Goal: Transaction & Acquisition: Purchase product/service

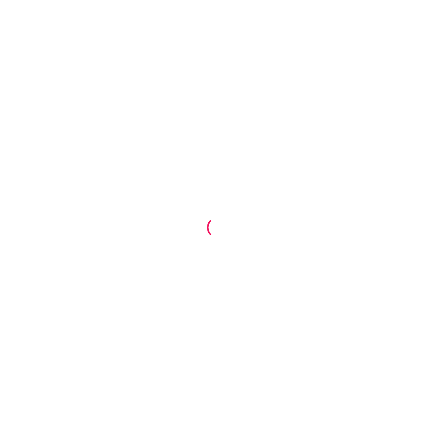
click at [173, 148] on div at bounding box center [221, 215] width 442 height 431
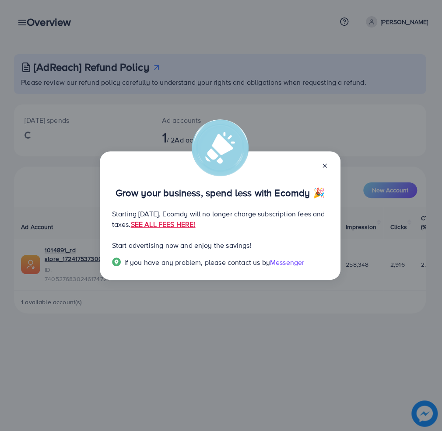
click at [325, 164] on line at bounding box center [324, 165] width 3 height 3
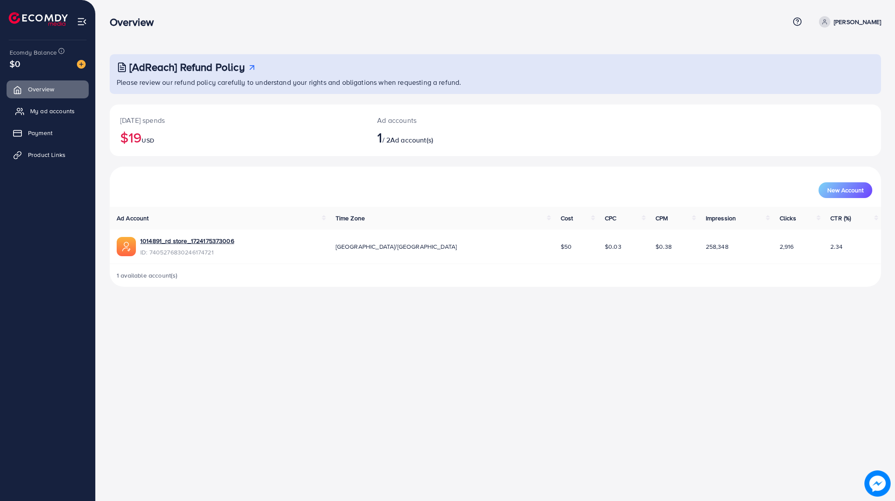
click at [50, 109] on span "My ad accounts" at bounding box center [52, 111] width 45 height 9
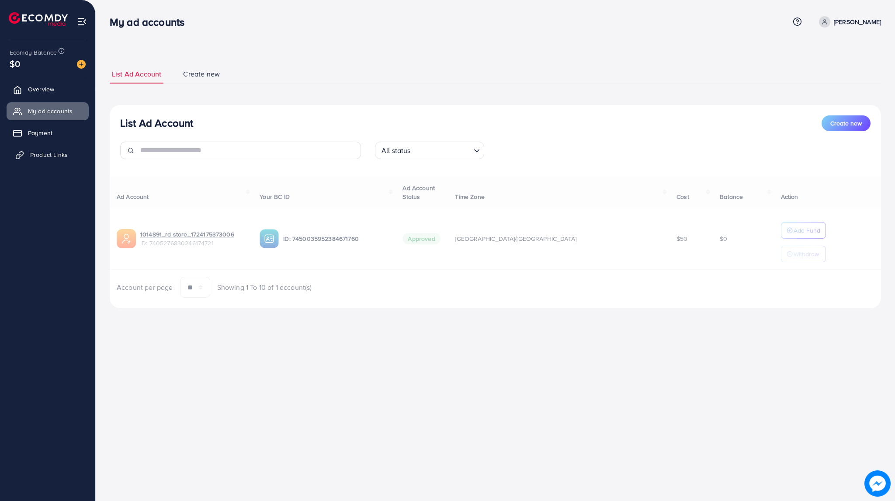
click at [42, 151] on span "Product Links" at bounding box center [49, 154] width 38 height 9
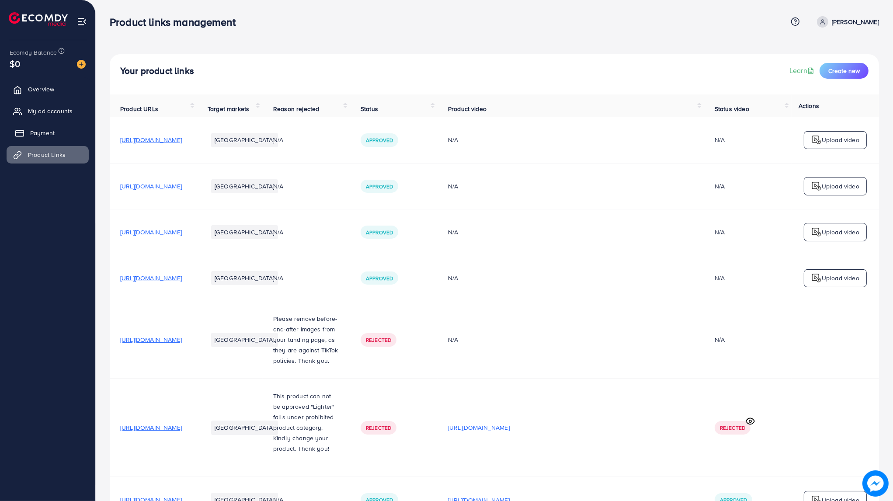
click at [41, 134] on span "Payment" at bounding box center [42, 133] width 24 height 9
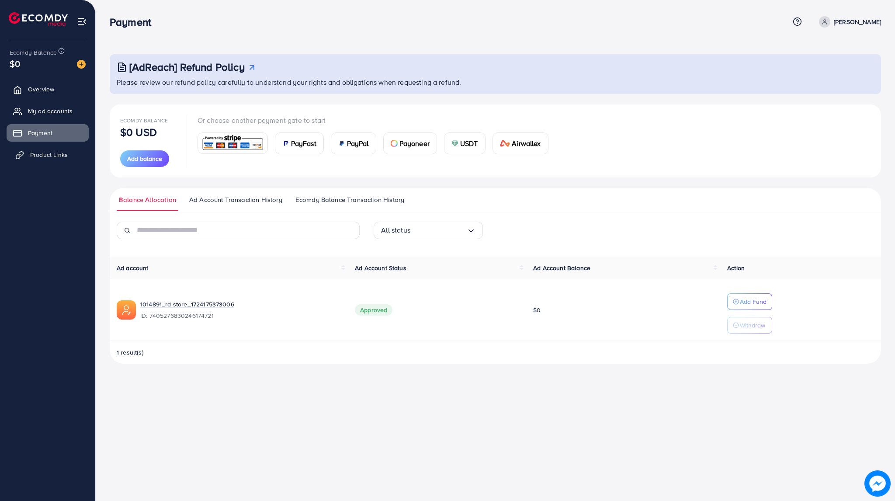
click at [38, 158] on span "Product Links" at bounding box center [49, 154] width 38 height 9
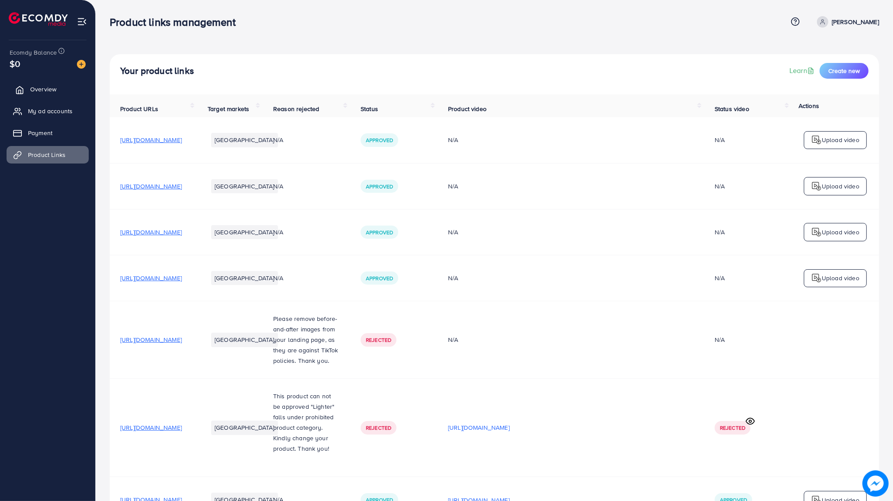
click at [40, 88] on span "Overview" at bounding box center [43, 89] width 26 height 9
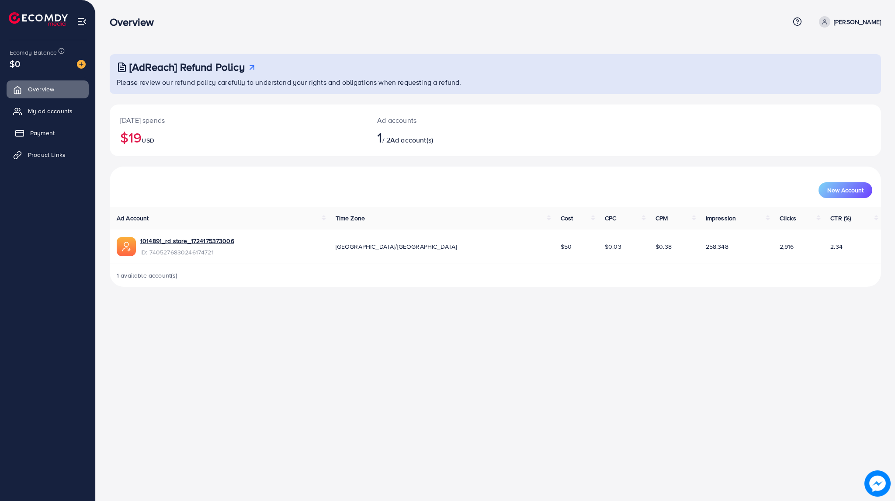
click at [33, 141] on link "Payment" at bounding box center [48, 132] width 82 height 17
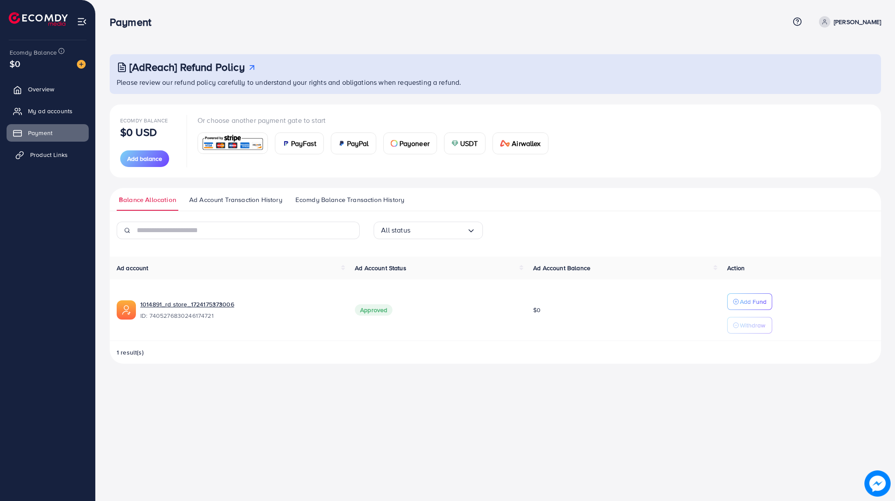
click at [28, 148] on link "Product Links" at bounding box center [48, 154] width 82 height 17
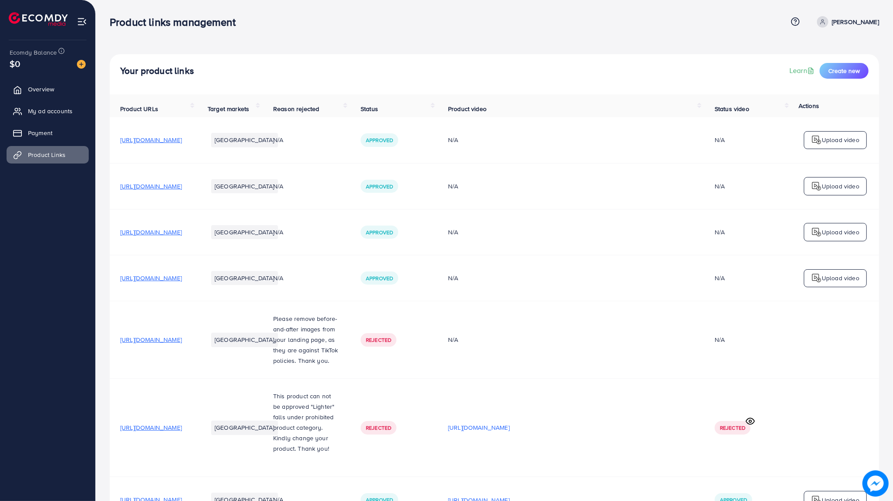
click at [37, 200] on ul "Overview My ad accounts Payment Product Links" at bounding box center [47, 266] width 95 height 379
click at [34, 92] on span "Overview" at bounding box center [43, 89] width 26 height 9
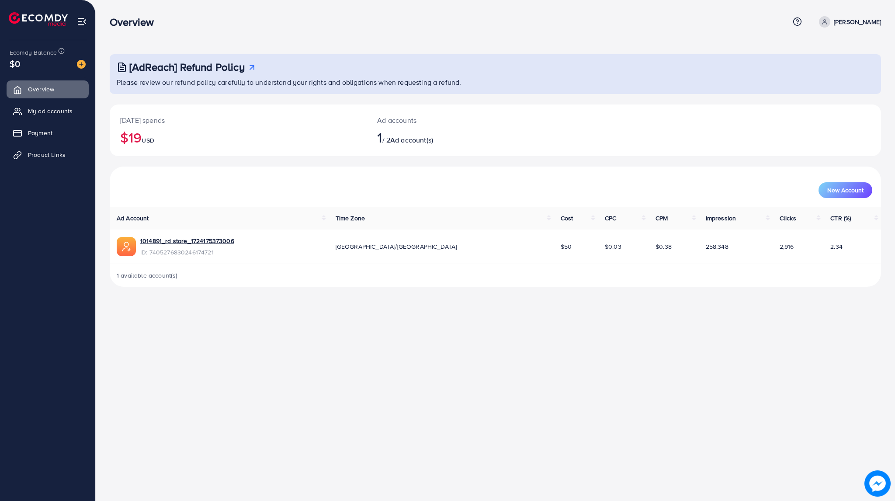
click at [441, 21] on p "[PERSON_NAME]" at bounding box center [857, 22] width 47 height 10
click at [441, 27] on div "Overview" at bounding box center [450, 22] width 680 height 13
click at [393, 141] on h2 "1 / 2 Ad account(s)" at bounding box center [463, 137] width 172 height 17
click at [343, 131] on h2 "$19 USD" at bounding box center [238, 137] width 236 height 17
drag, startPoint x: 365, startPoint y: 136, endPoint x: 476, endPoint y: 141, distance: 110.7
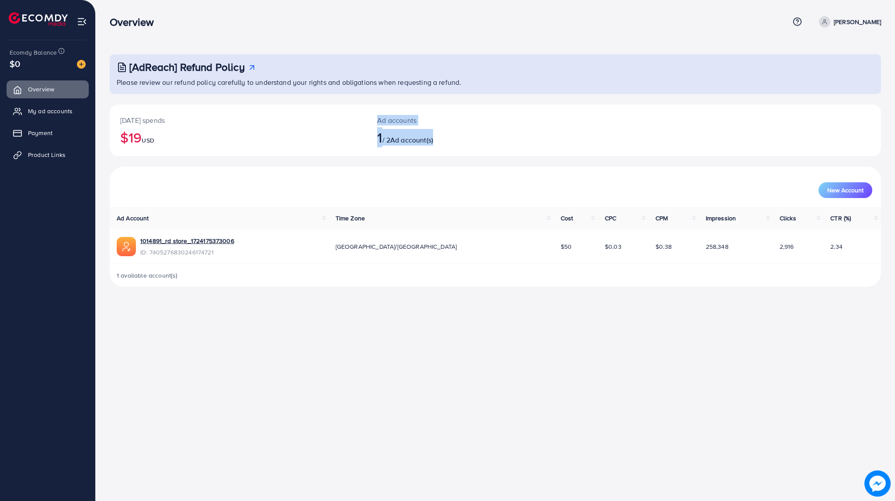
click at [441, 141] on div "[DATE] spends $19 USD Ad accounts 1 / 2 Ad account(s)" at bounding box center [496, 130] width 772 height 52
click at [441, 139] on h2 "1 / 2 Ad account(s)" at bounding box center [463, 137] width 172 height 17
click at [34, 117] on link "My ad accounts" at bounding box center [48, 110] width 82 height 17
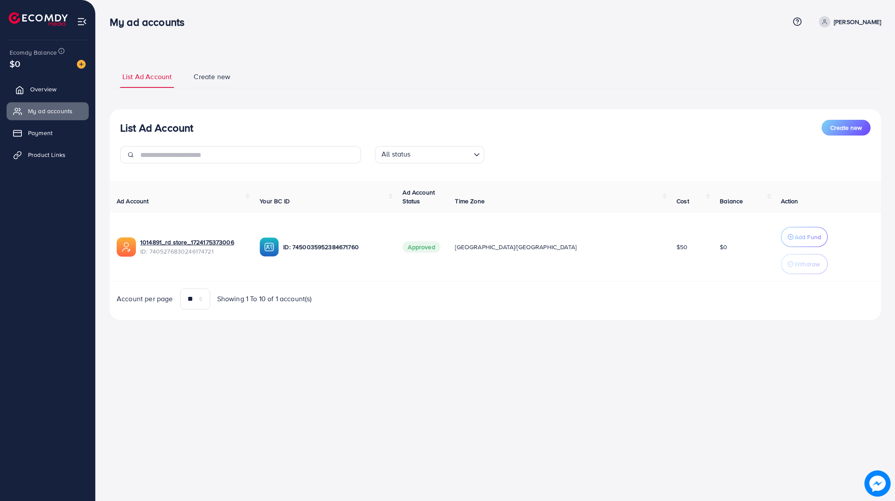
click at [60, 86] on link "Overview" at bounding box center [48, 88] width 82 height 17
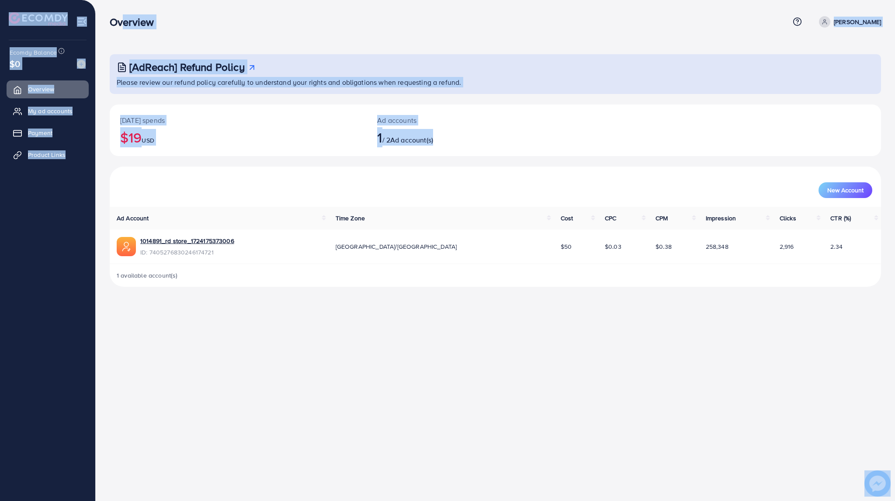
drag, startPoint x: 475, startPoint y: 144, endPoint x: 119, endPoint y: 20, distance: 376.9
click at [119, 20] on div "Overview Help Center Contact Support Plans and Pricing Term and policy About Us…" at bounding box center [447, 150] width 895 height 301
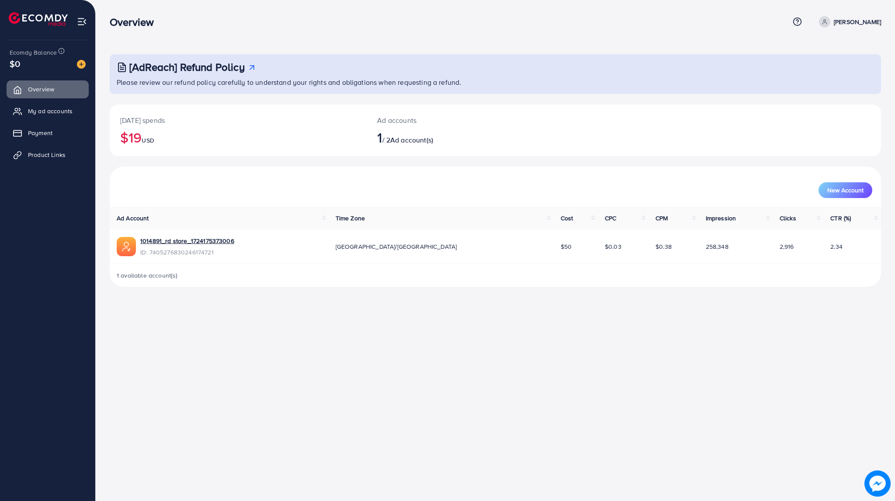
click at [107, 23] on div "Overview" at bounding box center [135, 22] width 65 height 13
click at [441, 23] on p "[PERSON_NAME]" at bounding box center [857, 22] width 47 height 10
click at [50, 111] on span "My ad accounts" at bounding box center [52, 111] width 45 height 9
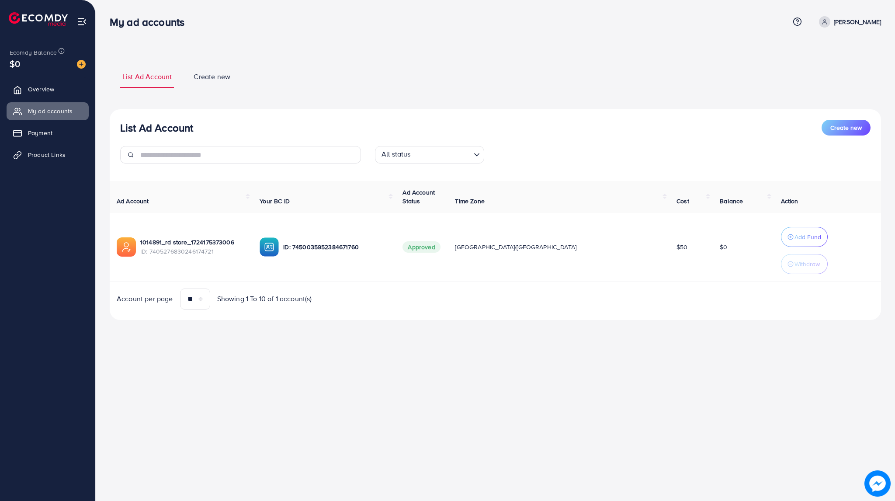
drag, startPoint x: 797, startPoint y: 336, endPoint x: 107, endPoint y: 217, distance: 700.9
click at [101, 209] on div "List Ad Account Create new List Ad Account Create new All status Loading... Ad …" at bounding box center [496, 172] width 800 height 345
click at [268, 365] on div "My ad accounts Help Center Contact Support Plans and Pricing Term and policy Ab…" at bounding box center [447, 250] width 895 height 501
click at [51, 130] on span "Payment" at bounding box center [42, 133] width 24 height 9
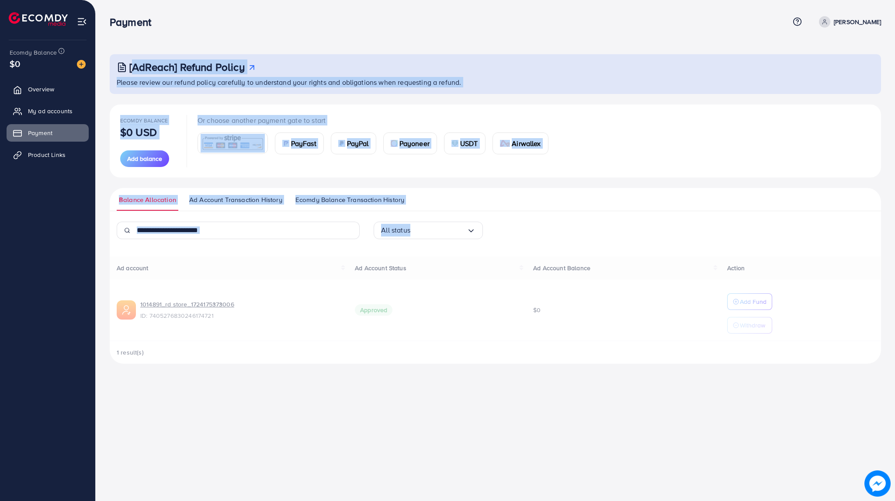
drag, startPoint x: 108, startPoint y: 12, endPoint x: 626, endPoint y: 214, distance: 555.5
click at [441, 214] on div "[AdReach] Refund Policy Please review our refund policy carefully to understand…" at bounding box center [496, 189] width 800 height 378
click at [441, 200] on ul "Balance Allocation Ad Account Transaction History Ecomdy Balance Transaction Hi…" at bounding box center [496, 199] width 772 height 23
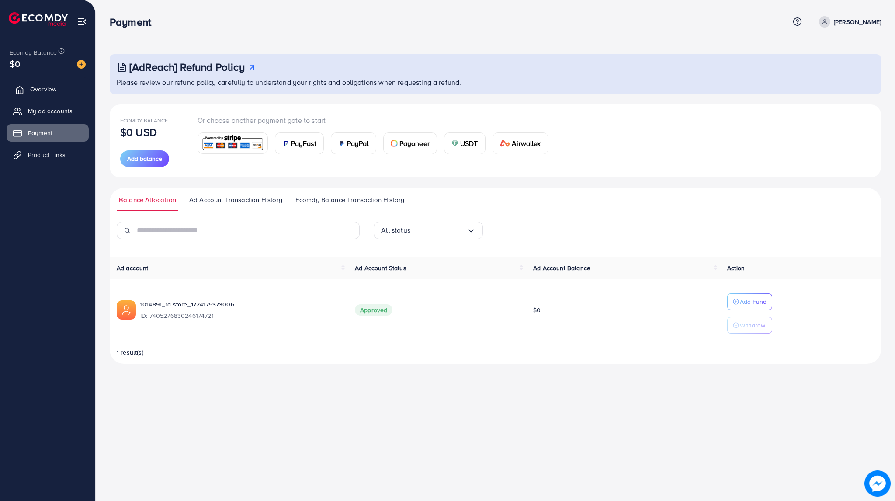
click at [46, 90] on span "Overview" at bounding box center [43, 89] width 26 height 9
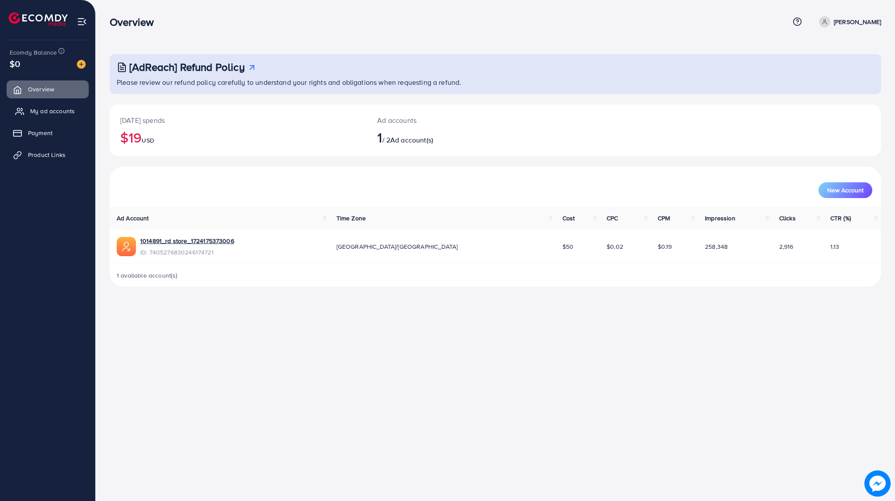
click at [55, 108] on span "My ad accounts" at bounding box center [52, 111] width 45 height 9
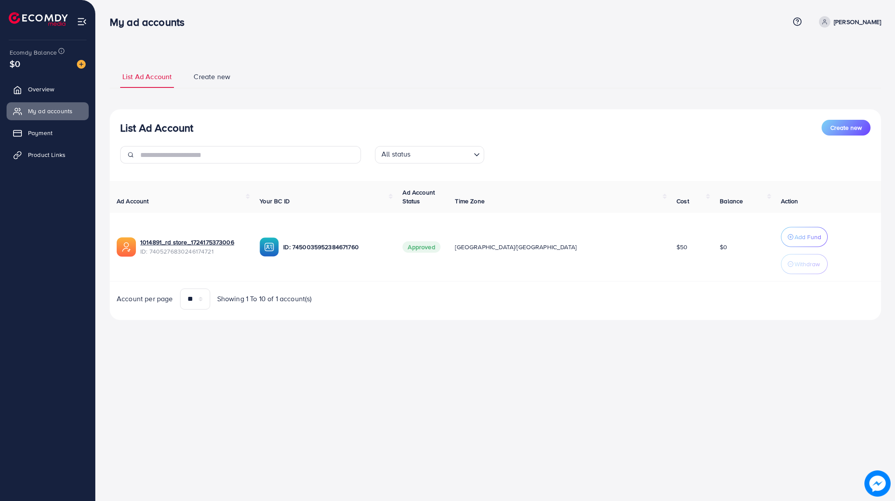
click at [441, 19] on p "[PERSON_NAME]" at bounding box center [857, 22] width 47 height 10
click at [441, 70] on span "Log out" at bounding box center [829, 71] width 24 height 10
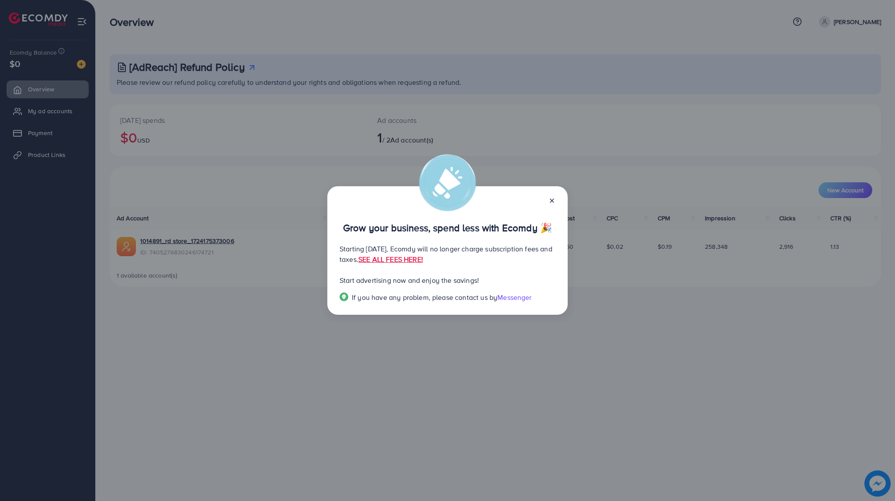
click at [554, 199] on line at bounding box center [551, 200] width 3 height 3
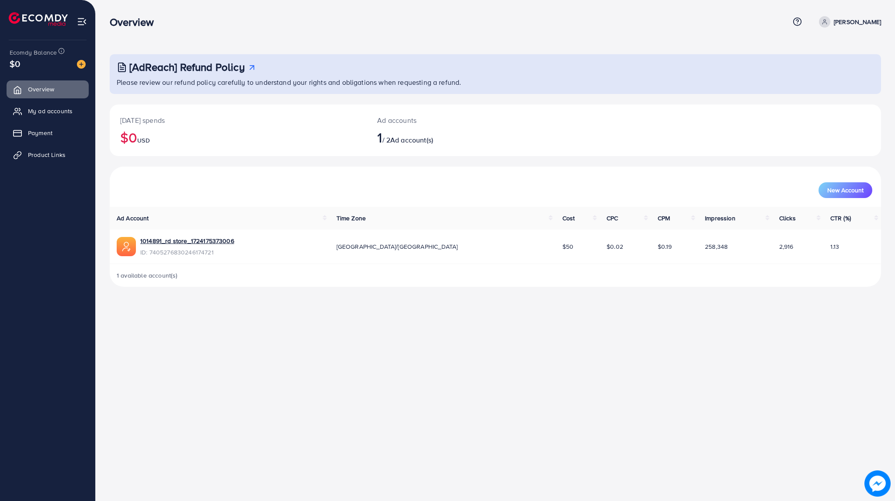
click at [146, 271] on span "1 available account(s)" at bounding box center [147, 275] width 61 height 9
click at [148, 272] on span "1 available account(s)" at bounding box center [147, 275] width 61 height 9
click at [61, 112] on span "My ad accounts" at bounding box center [52, 111] width 45 height 9
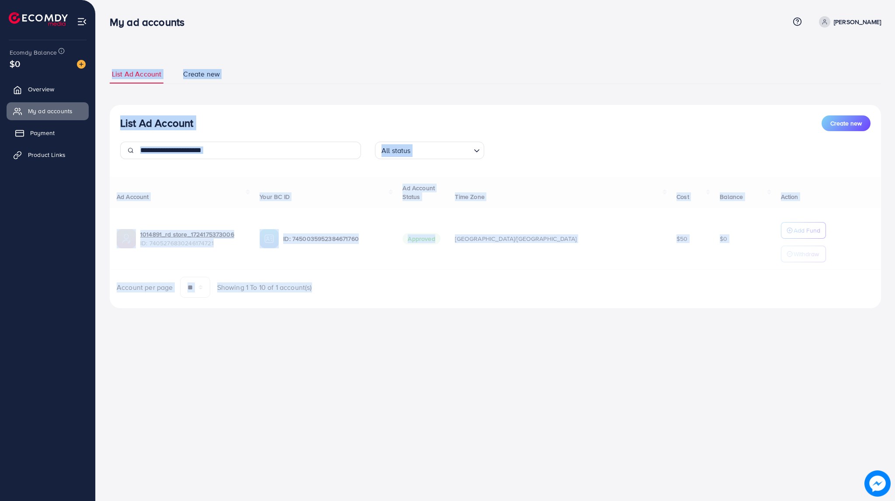
click at [37, 126] on link "Payment" at bounding box center [48, 132] width 82 height 17
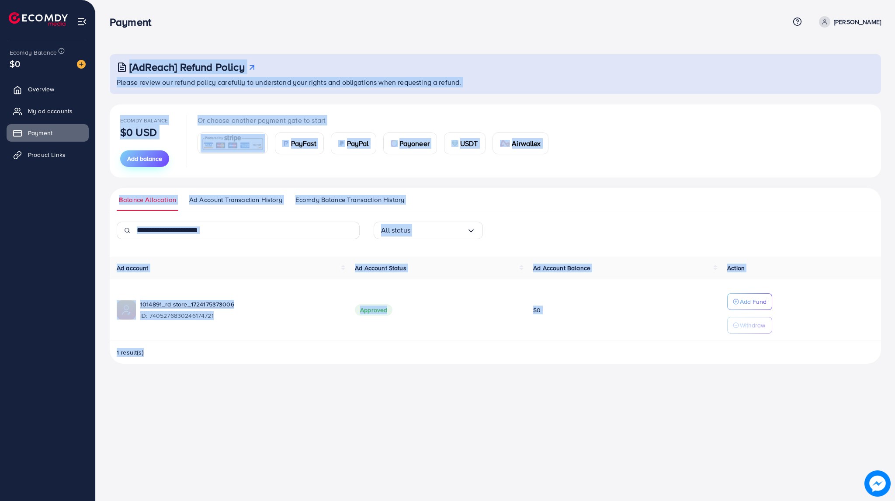
click at [153, 160] on span "Add balance" at bounding box center [144, 158] width 35 height 9
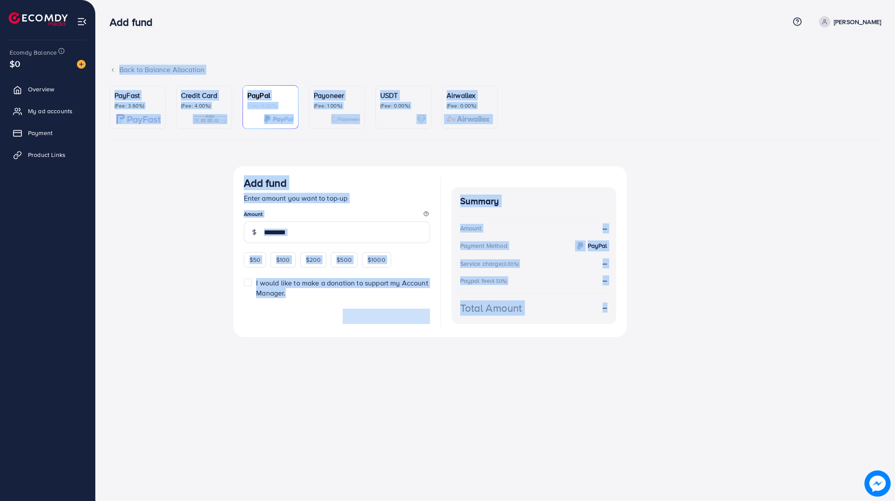
click at [145, 103] on p "(Fee: 3.60%)" at bounding box center [138, 105] width 46 height 7
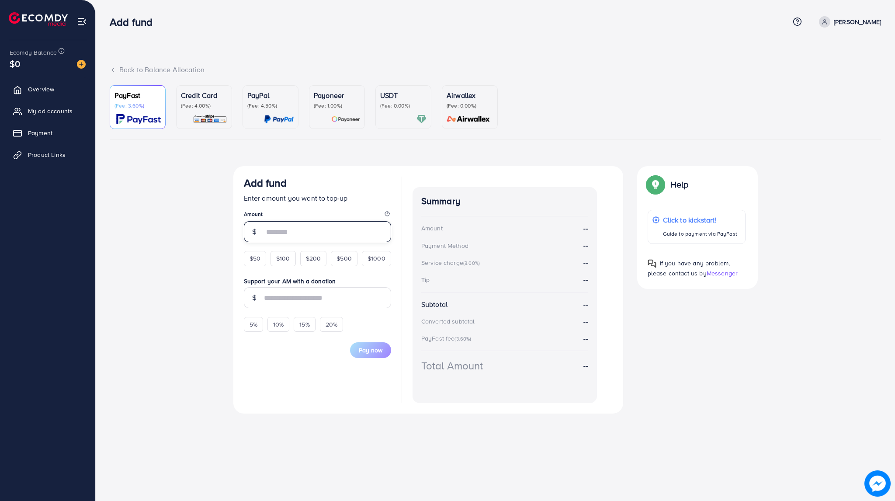
click at [317, 236] on input "number" at bounding box center [327, 231] width 127 height 21
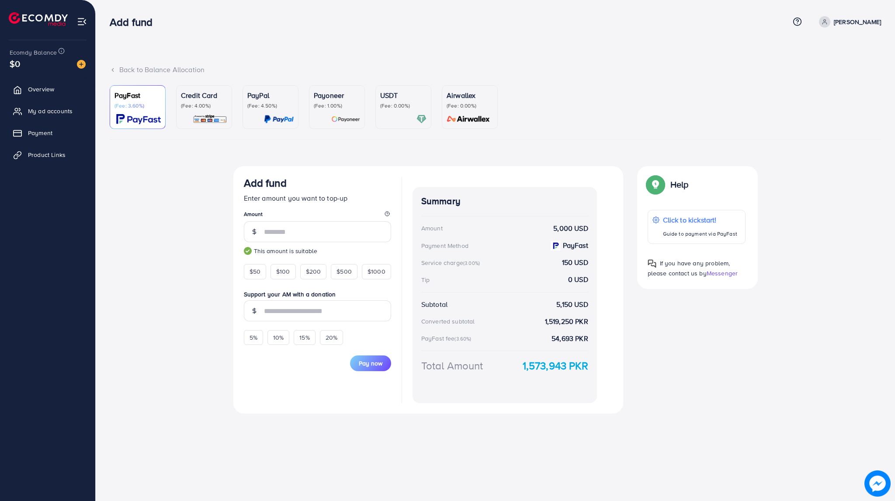
click at [201, 284] on div "Currency Code: Merchant ID: Merchant Name: Token: Success URL: Failure URL: Che…" at bounding box center [496, 293] width 772 height 254
drag, startPoint x: 297, startPoint y: 235, endPoint x: 240, endPoint y: 242, distance: 57.7
click at [240, 242] on div "Add fund Enter amount you want to top-up Amount **** This amount is suitable $5…" at bounding box center [428, 289] width 390 height 247
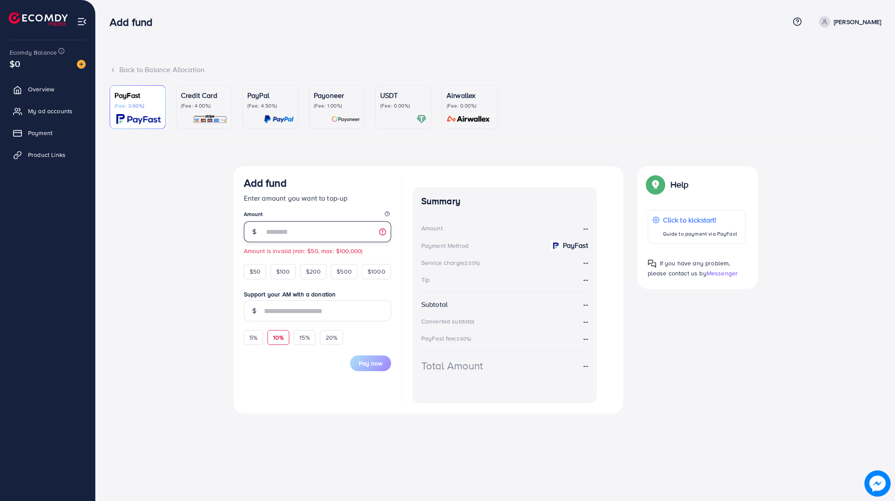
drag, startPoint x: 293, startPoint y: 236, endPoint x: 257, endPoint y: 243, distance: 37.0
click at [257, 243] on span "** Amount is invalid (min: $50, max: $100,000)" at bounding box center [317, 238] width 147 height 34
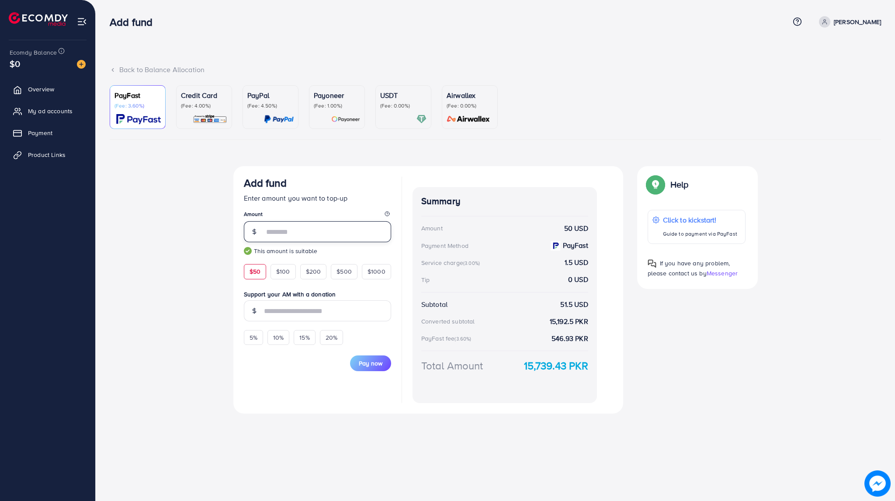
type input "**"
click at [159, 276] on div "Currency Code: Merchant ID: Merchant Name: Token: Success URL: Failure URL: Che…" at bounding box center [496, 293] width 772 height 254
